Goal: Unclear

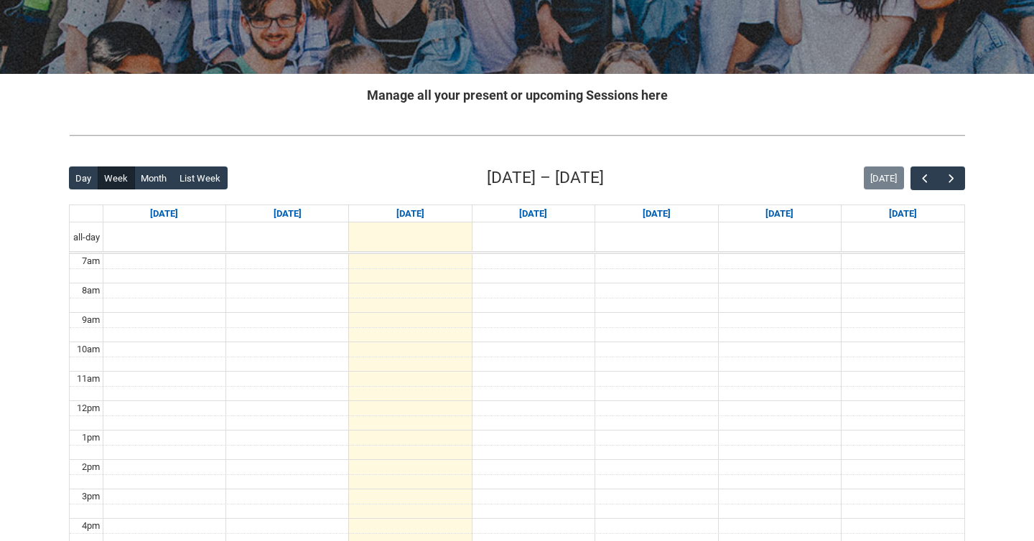
scroll to position [307, 0]
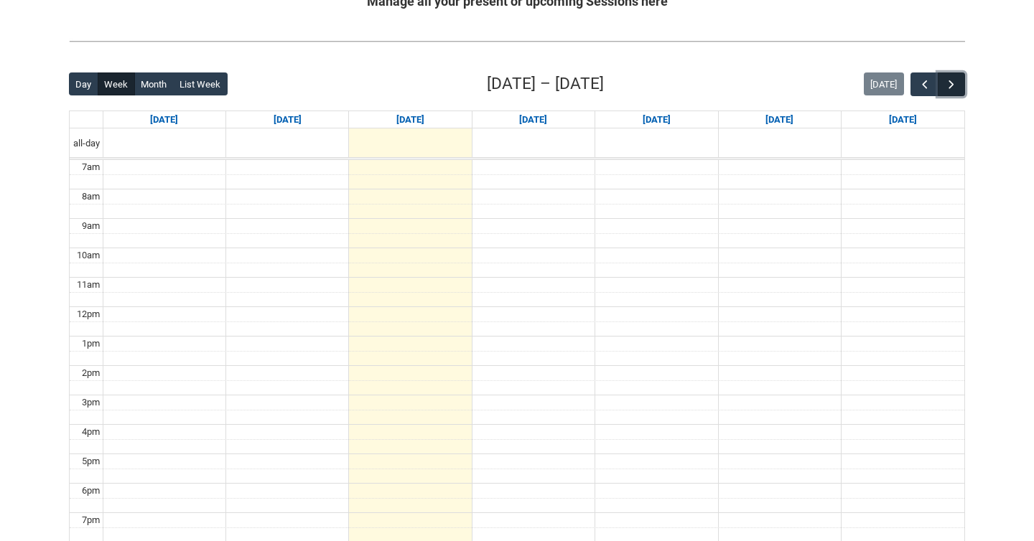
click at [954, 78] on span "button" at bounding box center [951, 85] width 14 height 14
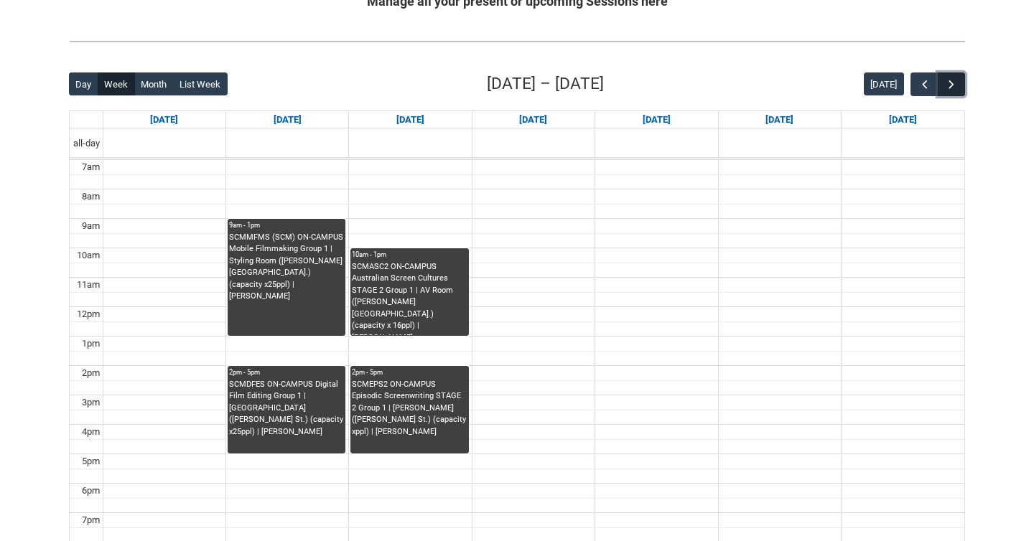
click at [954, 78] on span "button" at bounding box center [951, 85] width 14 height 14
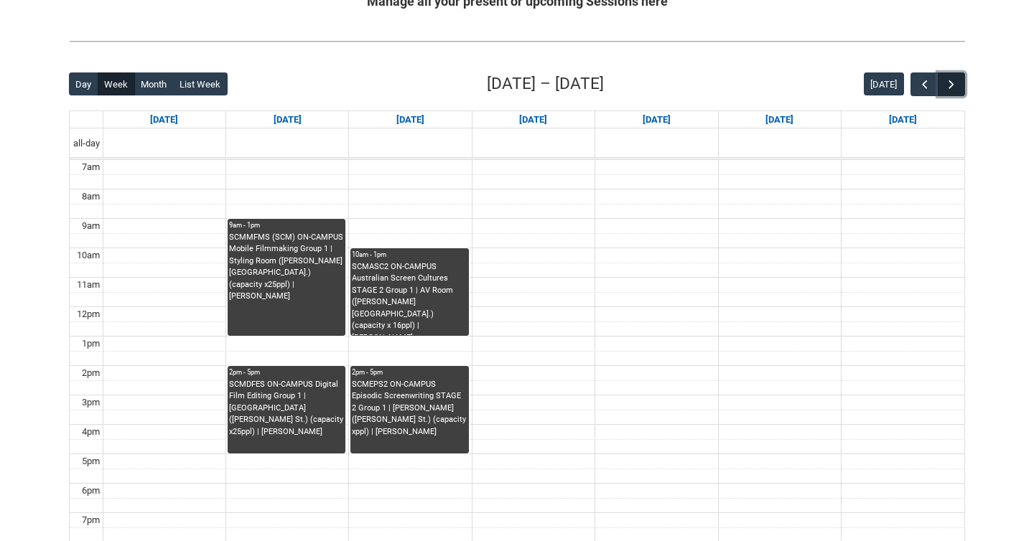
click at [954, 78] on span "button" at bounding box center [951, 85] width 14 height 14
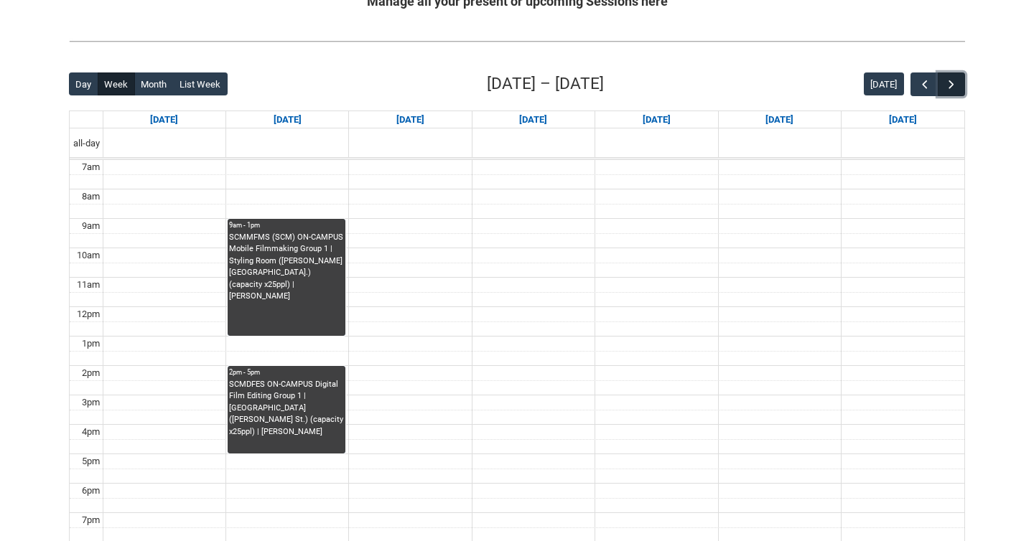
click at [953, 87] on span "button" at bounding box center [951, 85] width 14 height 14
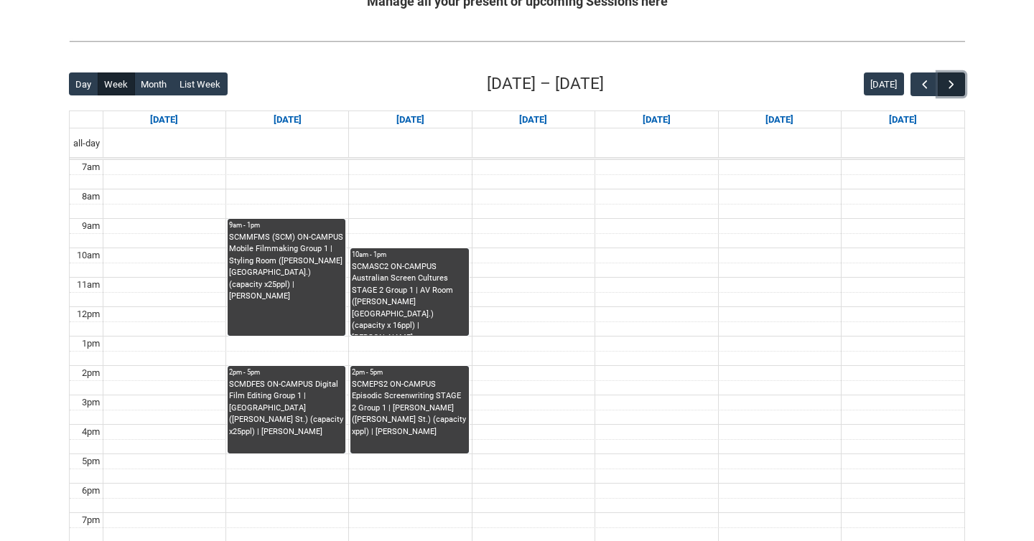
click at [953, 87] on span "button" at bounding box center [951, 85] width 14 height 14
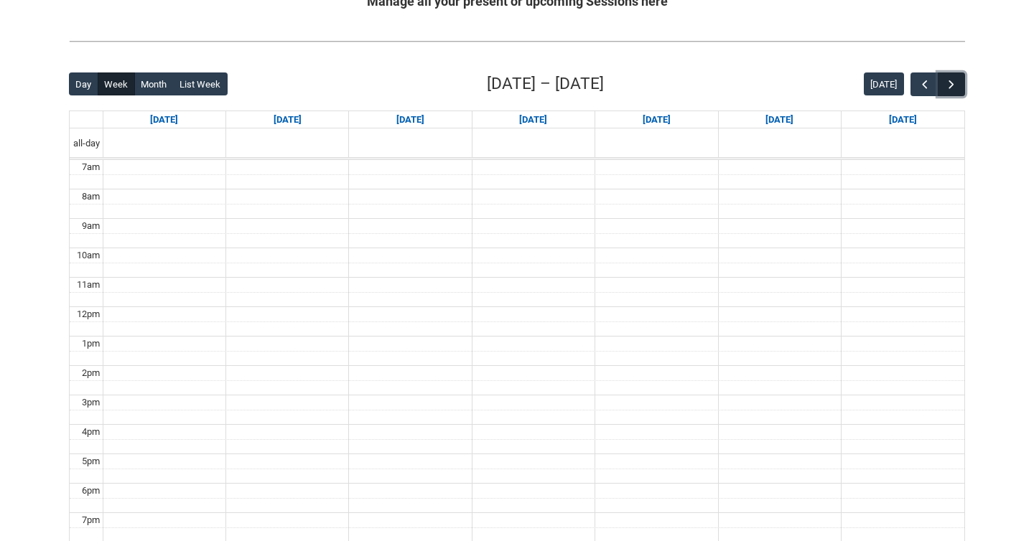
click at [953, 87] on span "button" at bounding box center [951, 85] width 14 height 14
click at [926, 87] on span "button" at bounding box center [925, 85] width 14 height 14
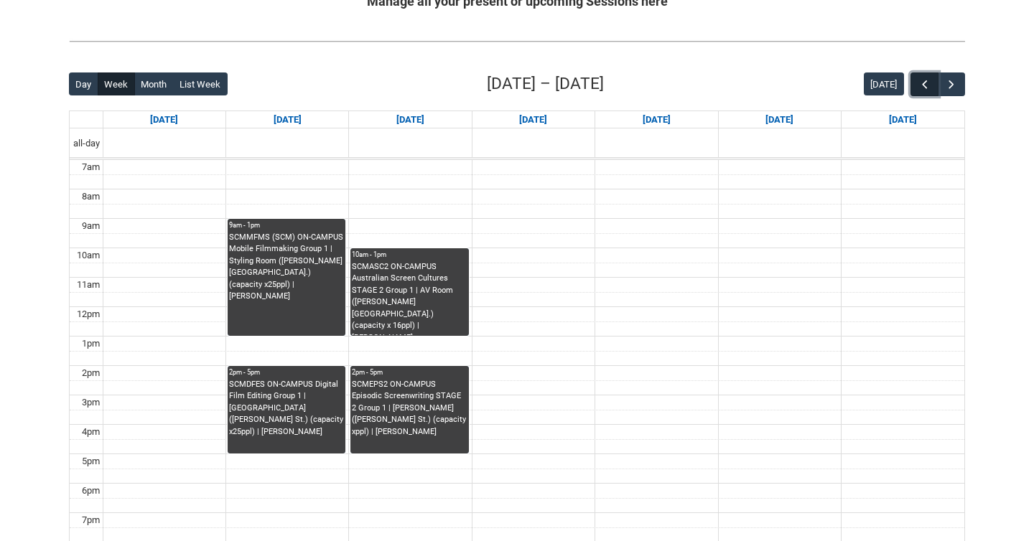
click at [926, 87] on span "button" at bounding box center [925, 85] width 14 height 14
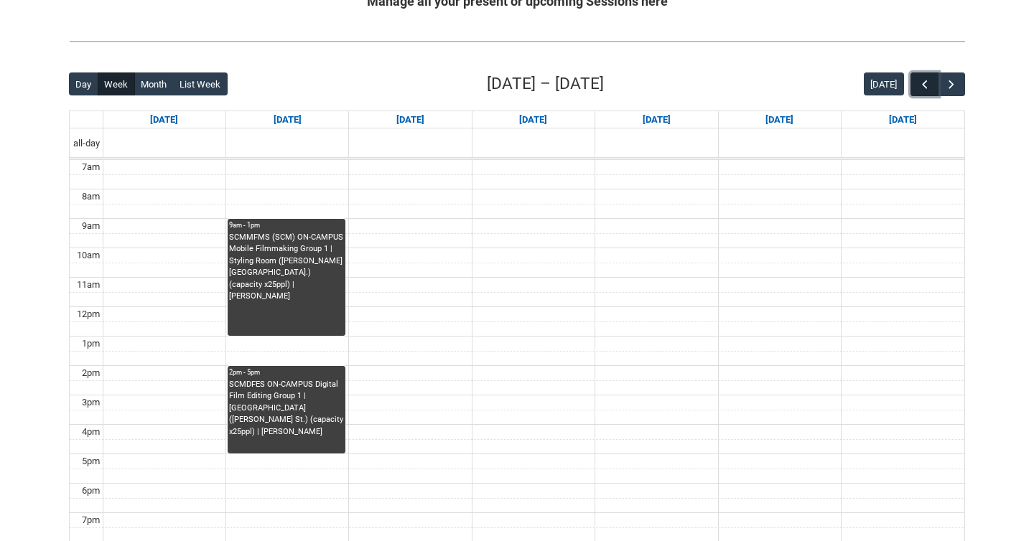
click at [926, 87] on span "button" at bounding box center [925, 85] width 14 height 14
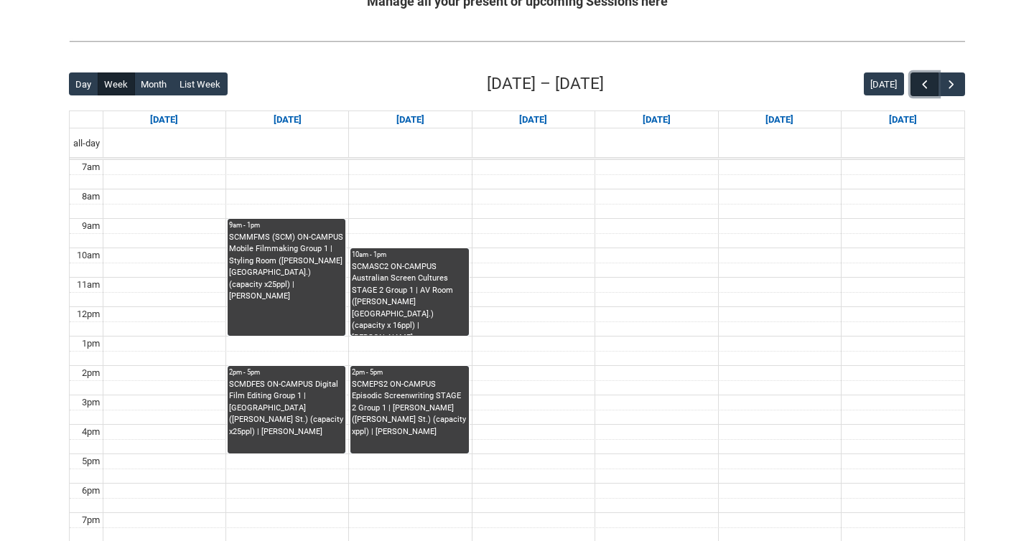
click at [926, 87] on span "button" at bounding box center [925, 85] width 14 height 14
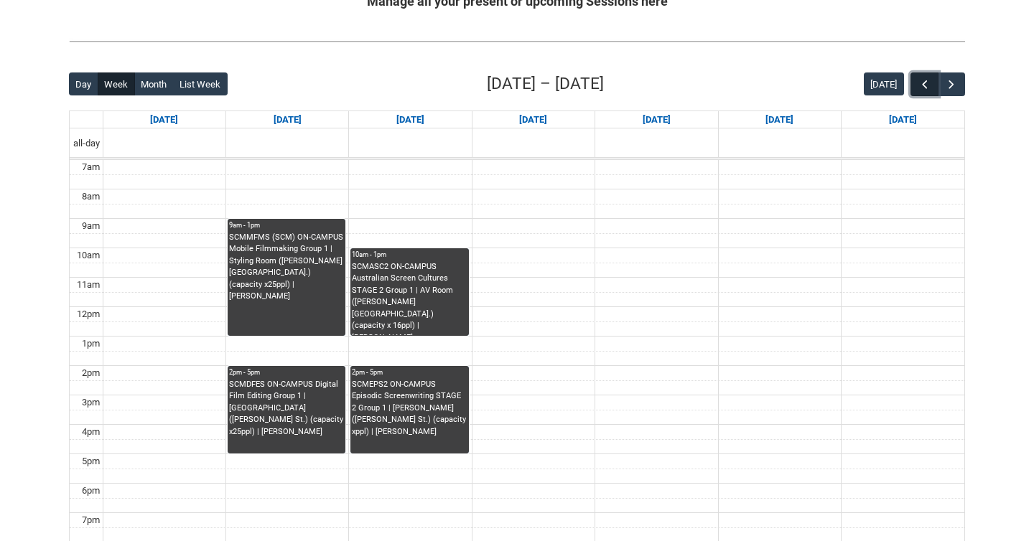
click at [926, 87] on span "button" at bounding box center [925, 85] width 14 height 14
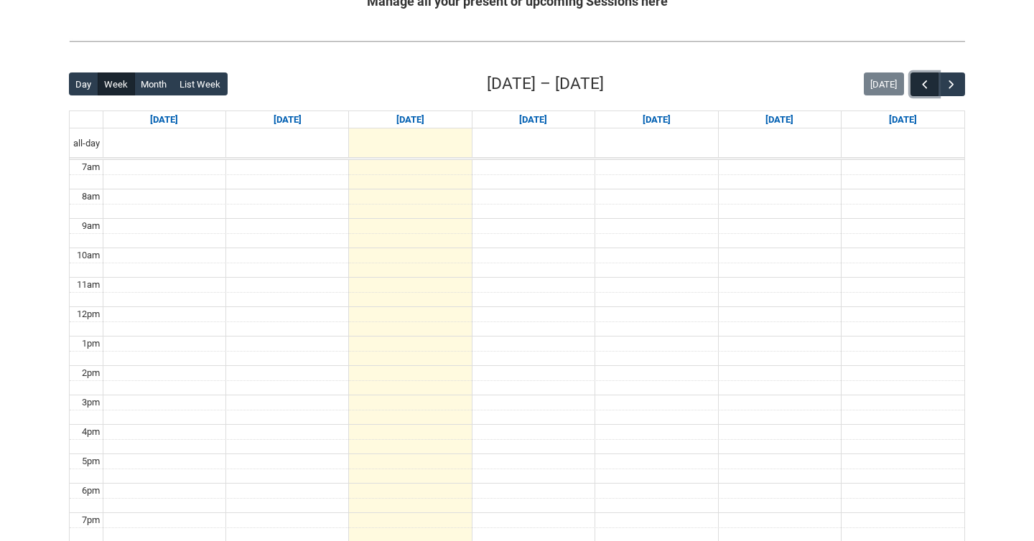
click at [926, 87] on span "button" at bounding box center [925, 85] width 14 height 14
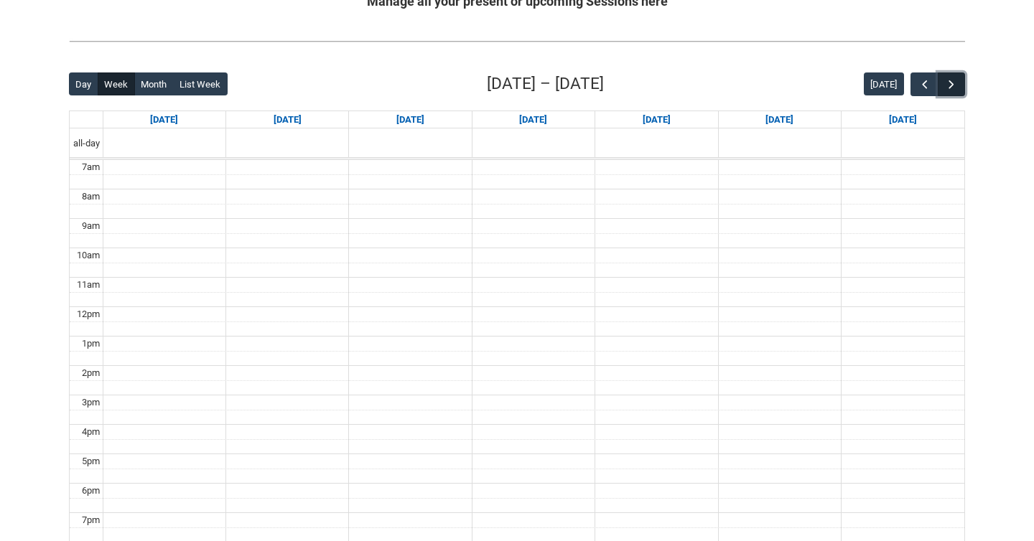
click at [945, 85] on span "button" at bounding box center [951, 85] width 14 height 14
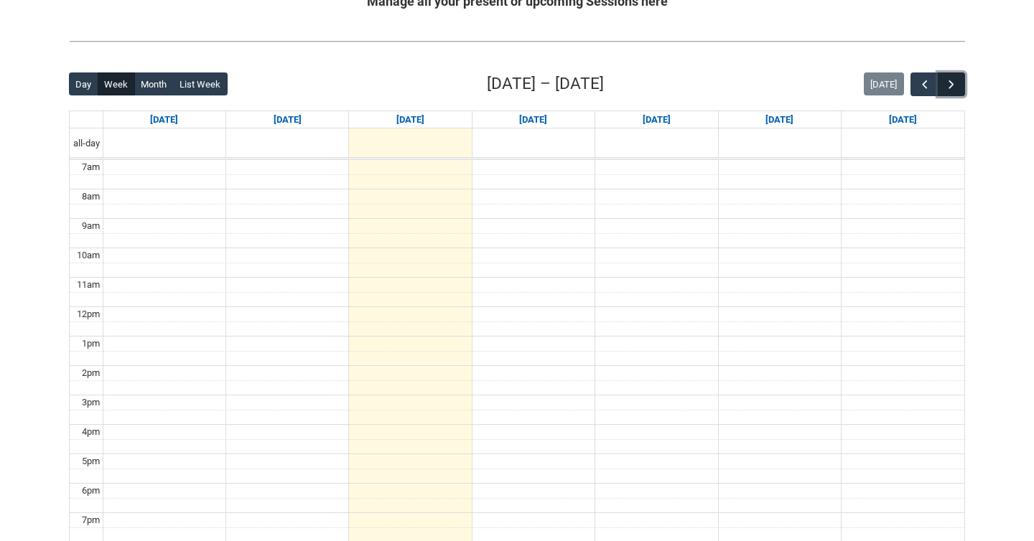
click at [945, 85] on span "button" at bounding box center [951, 85] width 14 height 14
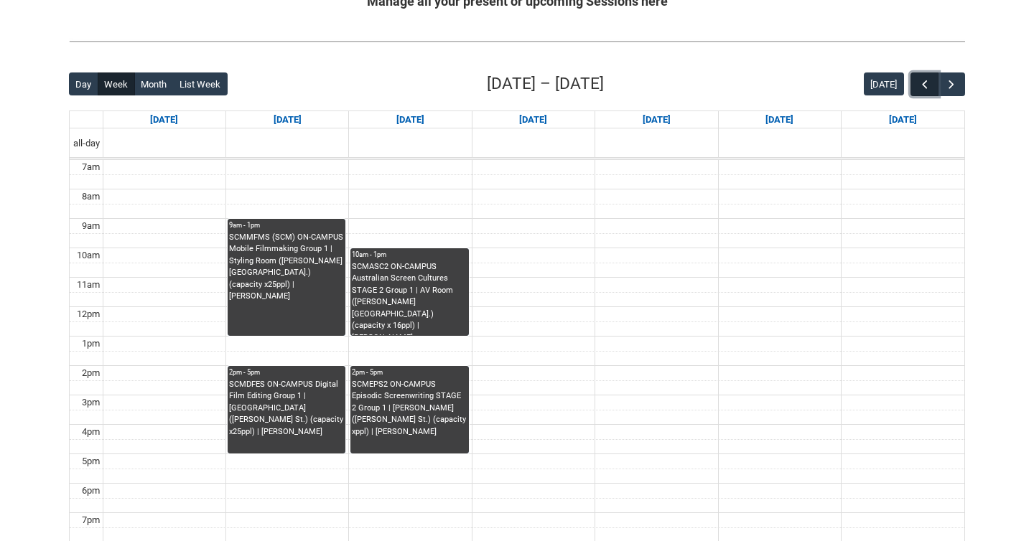
click at [931, 87] on span "button" at bounding box center [925, 85] width 14 height 14
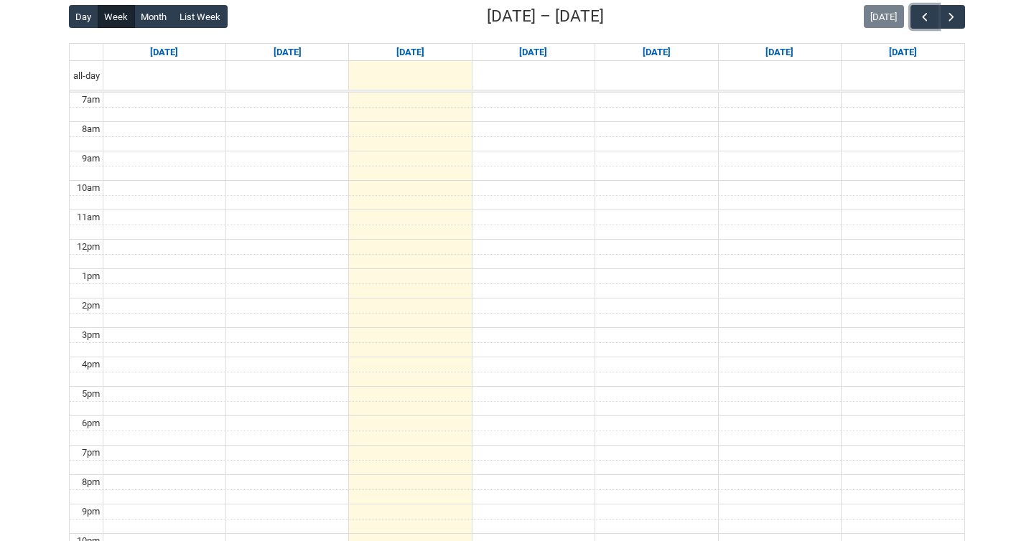
scroll to position [384, 0]
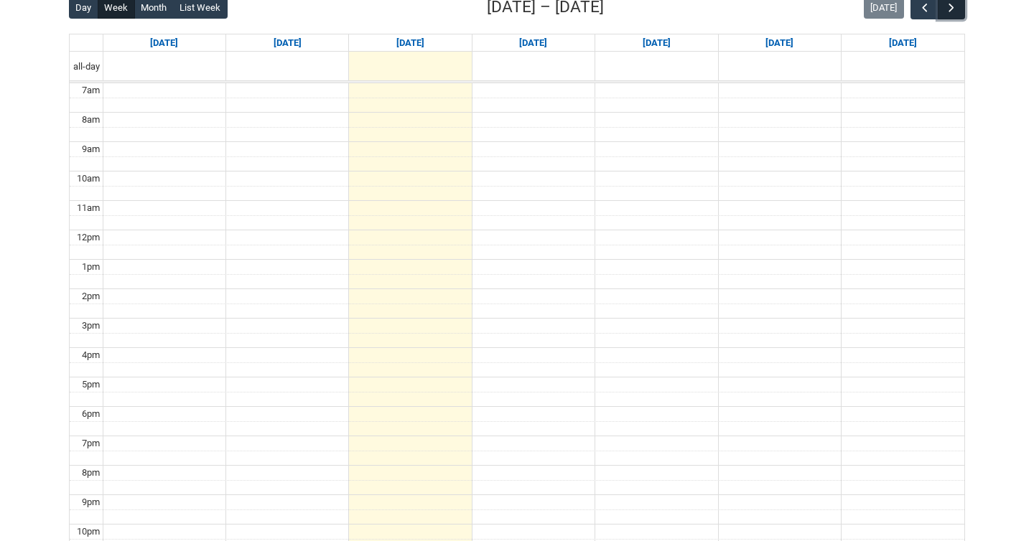
click at [961, 15] on button "button" at bounding box center [951, 8] width 27 height 24
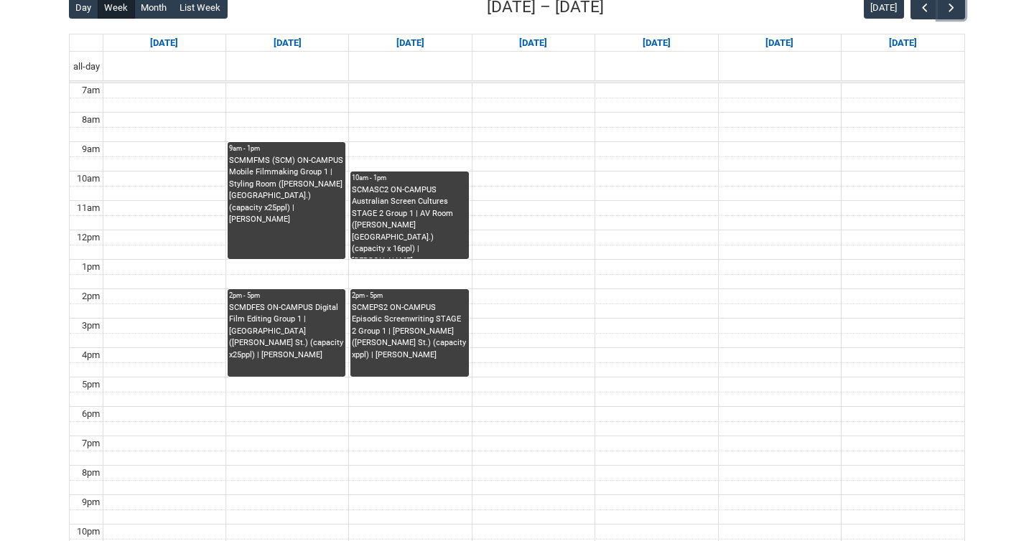
scroll to position [366, 0]
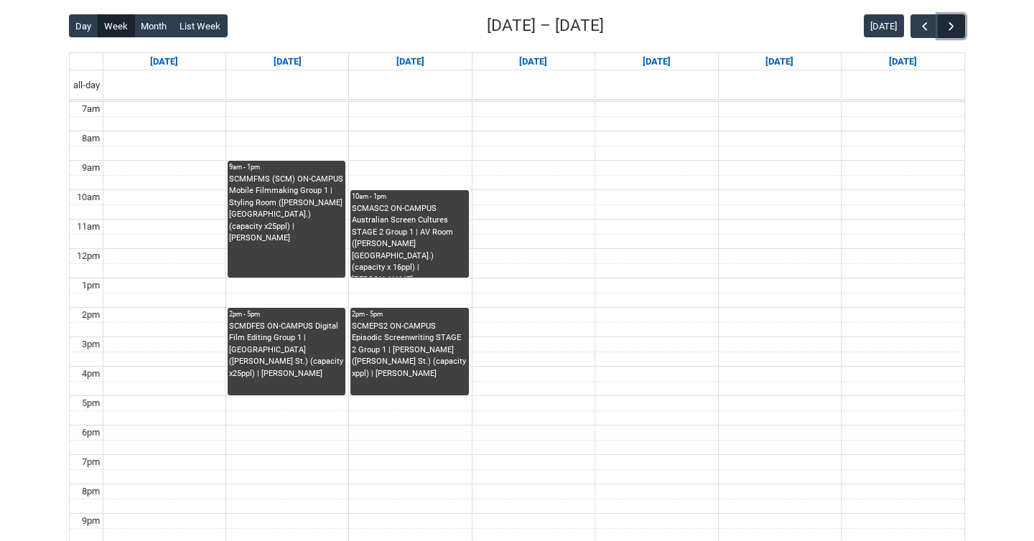
click at [960, 27] on button "button" at bounding box center [951, 26] width 27 height 24
